Goal: Task Accomplishment & Management: Manage account settings

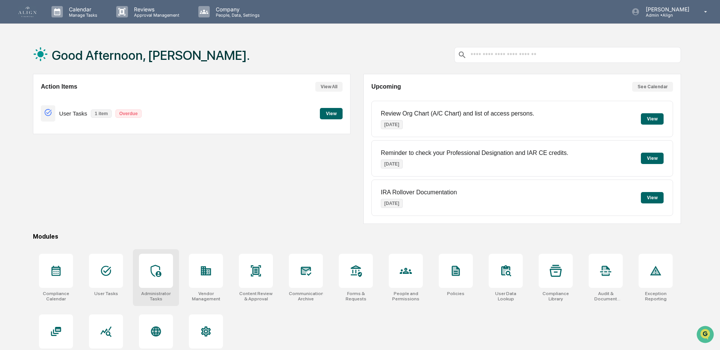
click at [152, 271] on icon at bounding box center [156, 271] width 12 height 12
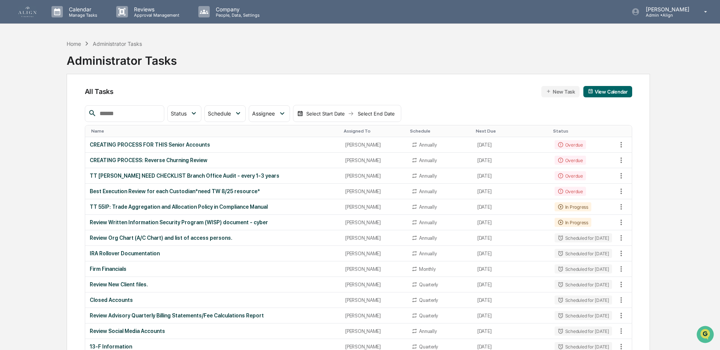
click at [110, 115] on input "text" at bounding box center [129, 114] width 64 height 10
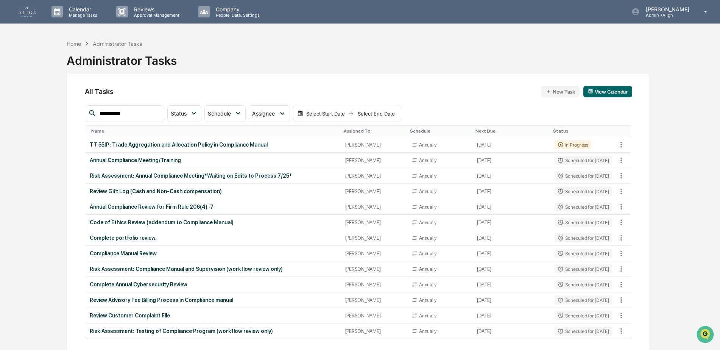
type input "*********"
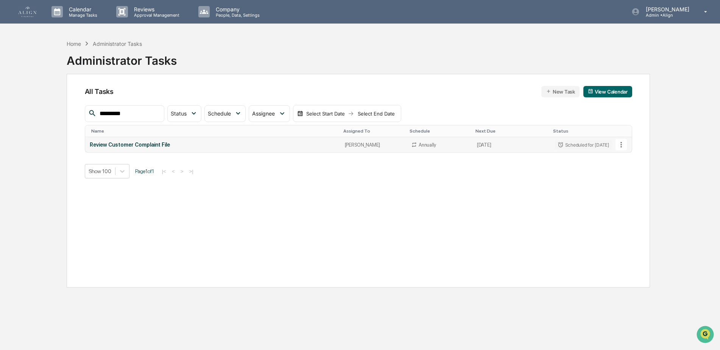
click at [119, 145] on div "Review Customer Complaint File" at bounding box center [213, 145] width 246 height 6
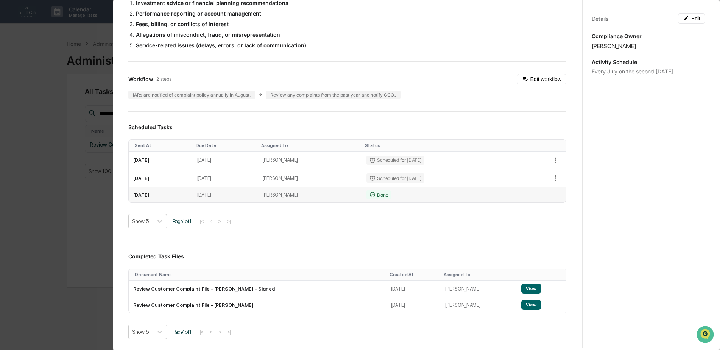
scroll to position [189, 0]
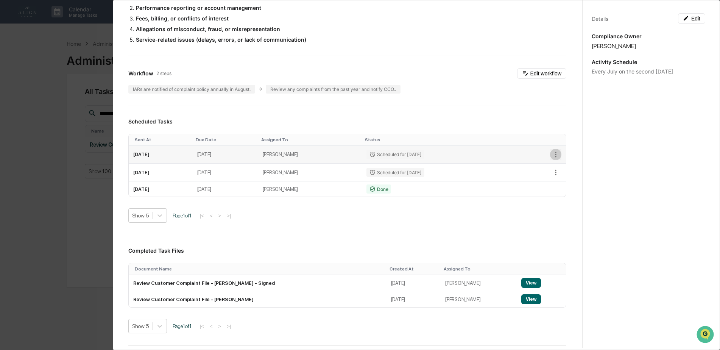
click at [552, 153] on icon "button" at bounding box center [556, 154] width 8 height 8
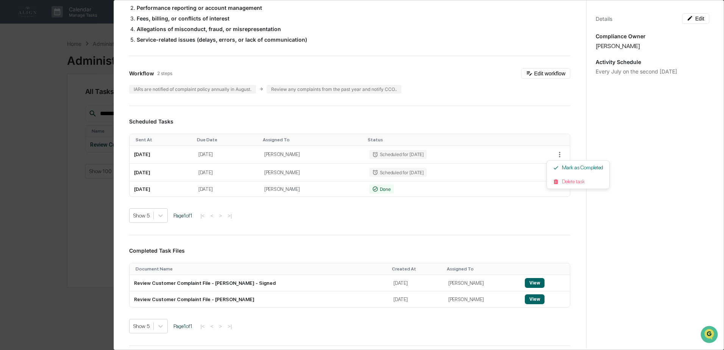
click at [535, 174] on div at bounding box center [362, 175] width 724 height 350
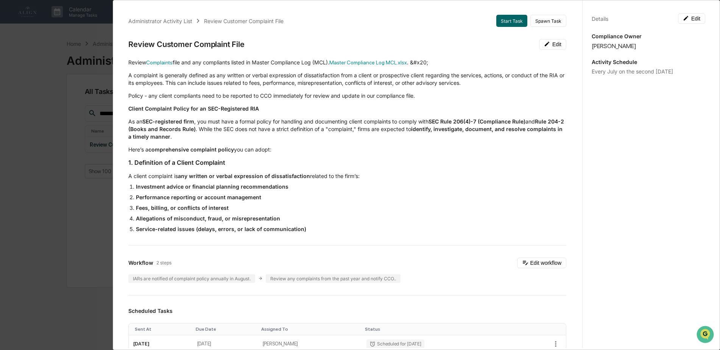
scroll to position [38, 0]
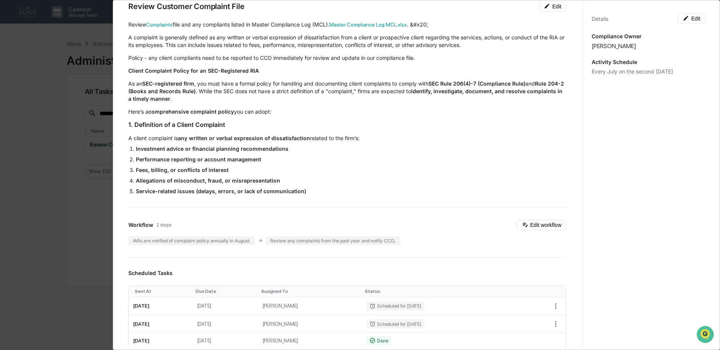
click at [88, 217] on div "Administrator Activity List Review Customer Complaint File Start Task Spawn Tas…" at bounding box center [360, 175] width 720 height 350
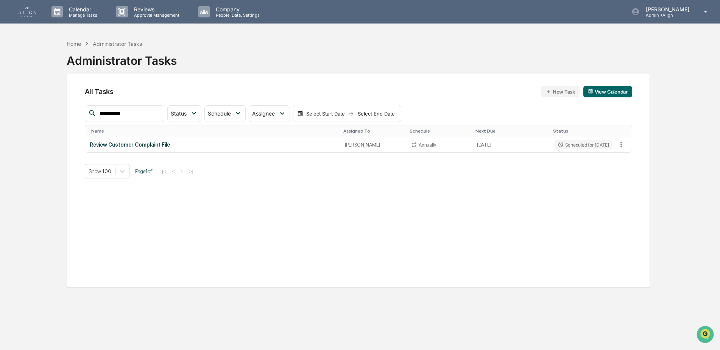
click at [73, 36] on div "Home Administrator Tasks Administrator Tasks" at bounding box center [122, 55] width 110 height 38
click at [73, 41] on div "Home" at bounding box center [74, 44] width 14 height 6
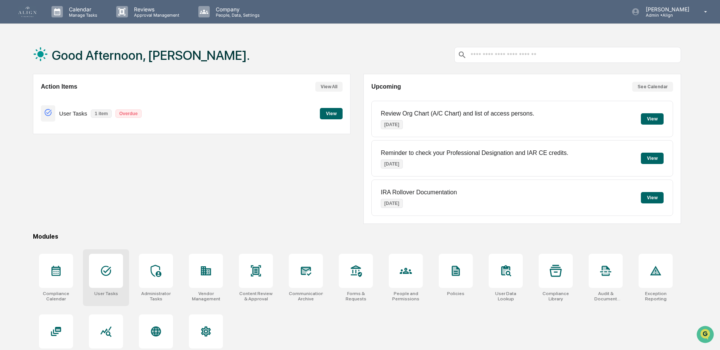
click at [118, 265] on div at bounding box center [106, 271] width 34 height 34
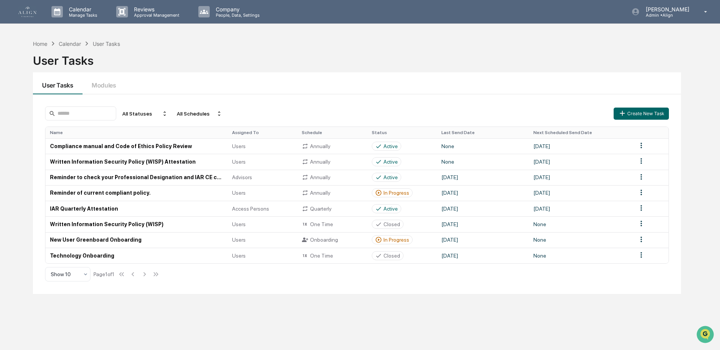
click at [153, 277] on div "Show 10 Page 1 of 1" at bounding box center [102, 274] width 115 height 15
click at [81, 193] on td "Reminder of current compliant policy." at bounding box center [136, 193] width 182 height 16
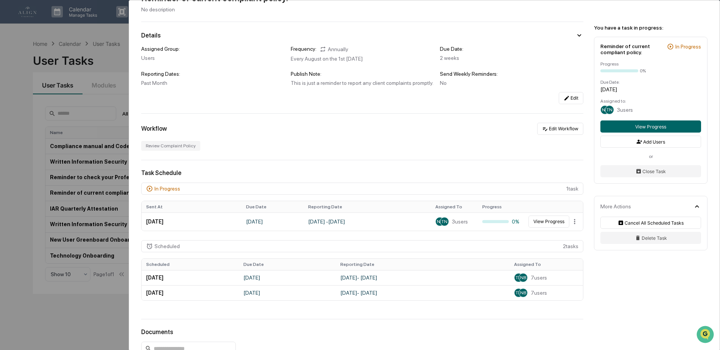
scroll to position [39, 0]
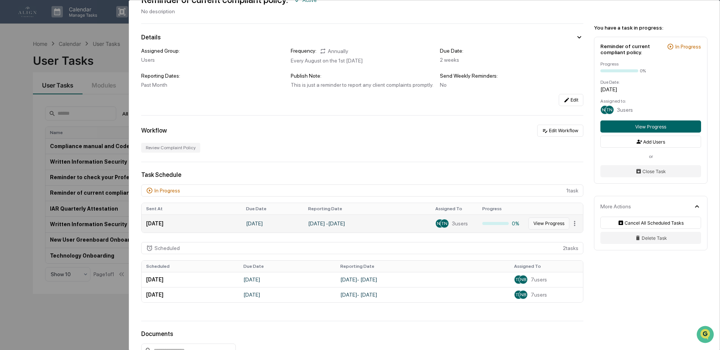
click at [531, 223] on button "View Progress" at bounding box center [549, 223] width 41 height 12
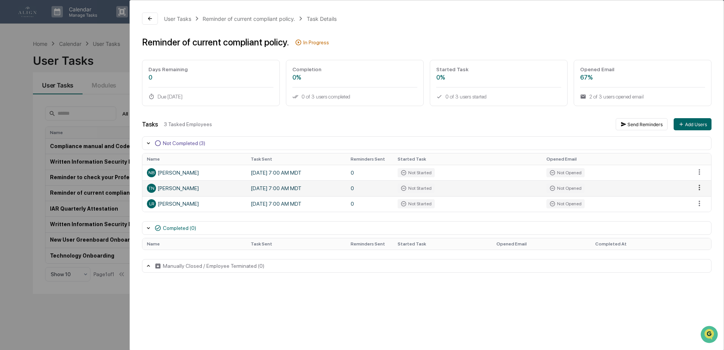
click at [693, 185] on html "Calendar Manage Tasks Reviews Approval Management Company People, Data, Setting…" at bounding box center [362, 175] width 724 height 350
click at [504, 186] on html "Calendar Manage Tasks Reviews Approval Management Company People, Data, Setting…" at bounding box center [362, 175] width 724 height 350
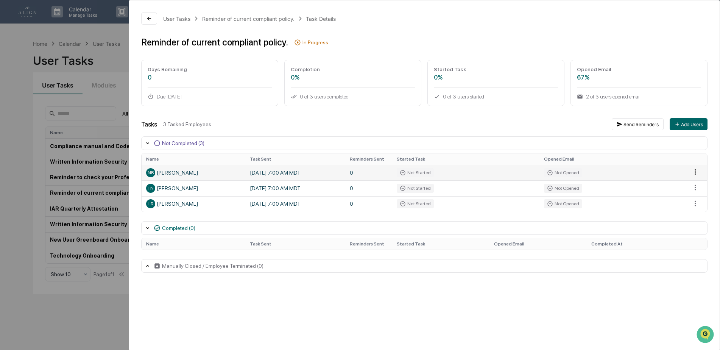
click at [696, 173] on html "Calendar Manage Tasks Reviews Approval Management Company People, Data, Setting…" at bounding box center [360, 175] width 720 height 350
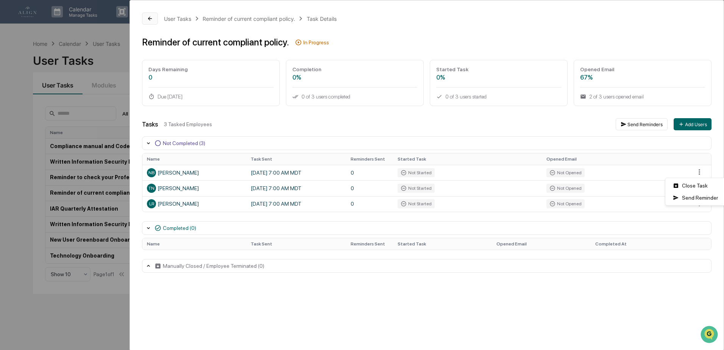
click at [146, 19] on html "Calendar Manage Tasks Reviews Approval Management Company People, Data, Setting…" at bounding box center [362, 175] width 724 height 350
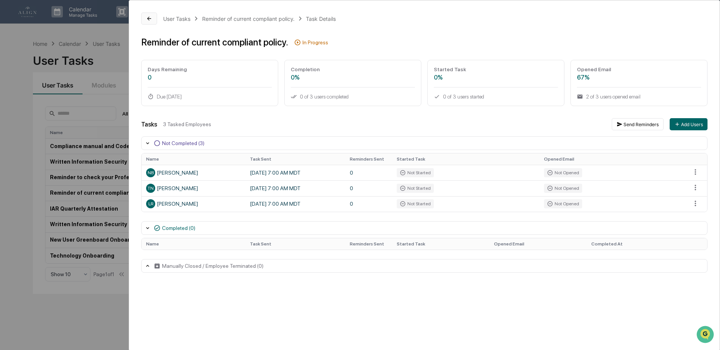
click at [149, 19] on icon at bounding box center [149, 19] width 6 height 6
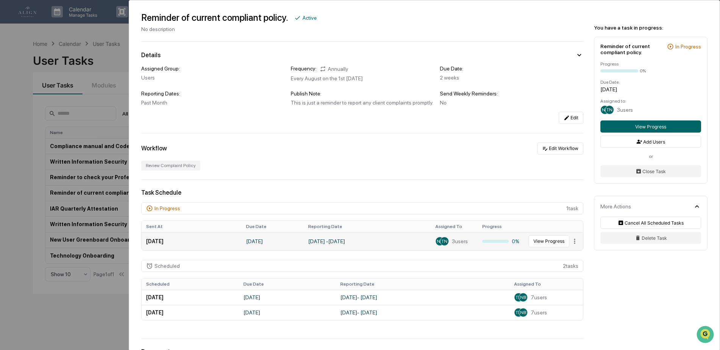
scroll to position [38, 0]
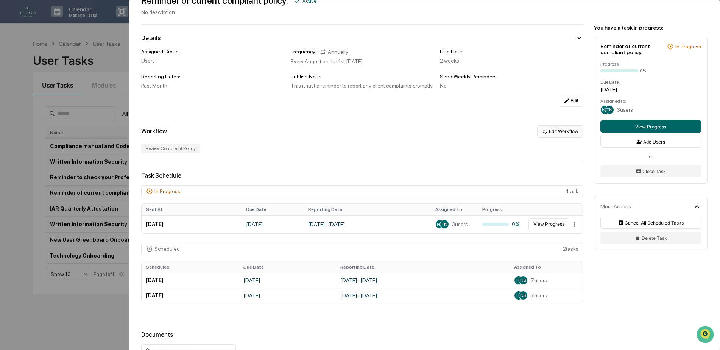
click at [546, 130] on button "Edit Workflow" at bounding box center [560, 131] width 46 height 12
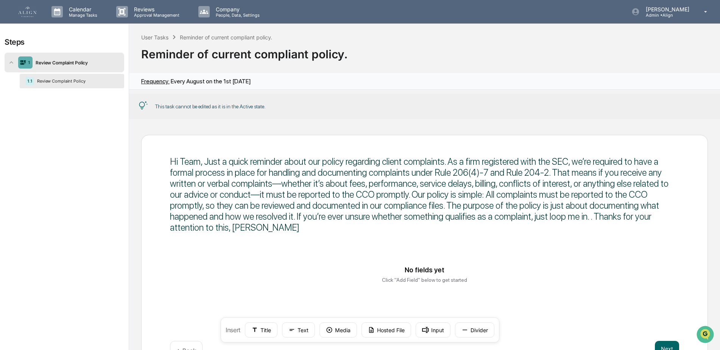
scroll to position [38, 0]
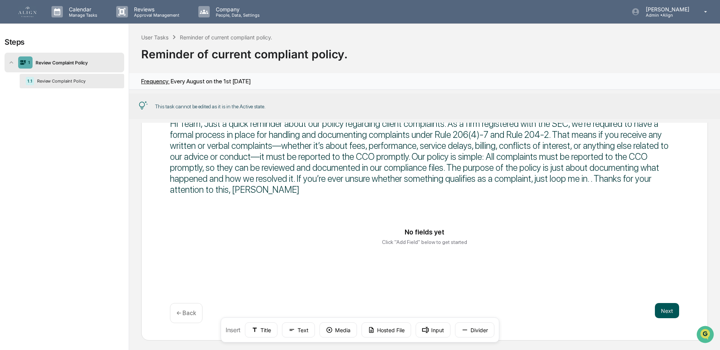
click at [658, 306] on button "Next" at bounding box center [667, 310] width 24 height 15
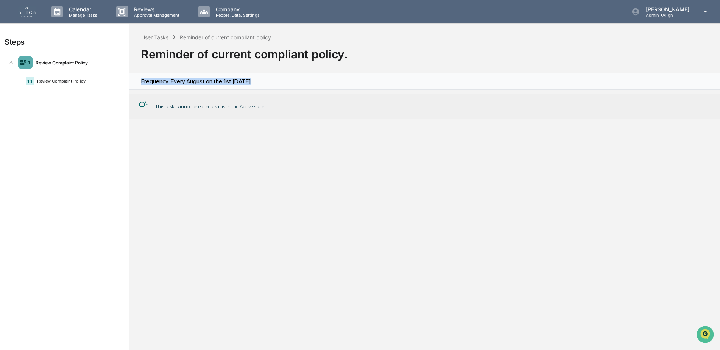
drag, startPoint x: 265, startPoint y: 81, endPoint x: 135, endPoint y: 84, distance: 130.6
click at [135, 84] on div "Frequency: Every August on the 1st Monday" at bounding box center [424, 81] width 591 height 17
click at [212, 137] on div at bounding box center [424, 237] width 591 height 228
click at [158, 35] on div "User Tasks" at bounding box center [154, 37] width 27 height 6
